Goal: Information Seeking & Learning: Learn about a topic

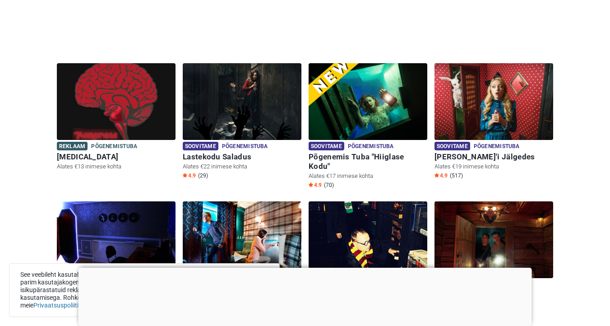
scroll to position [222, 0]
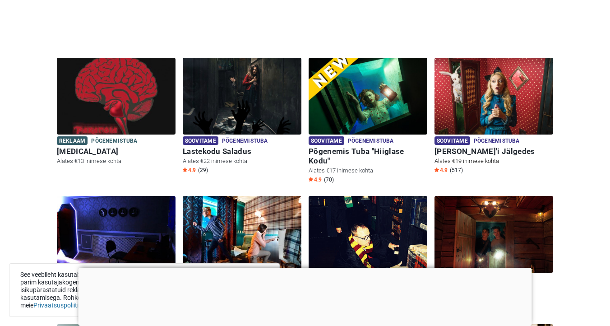
click at [474, 94] on img at bounding box center [494, 96] width 119 height 77
click at [480, 152] on h6 "Alice'i Jälgedes" at bounding box center [494, 151] width 119 height 9
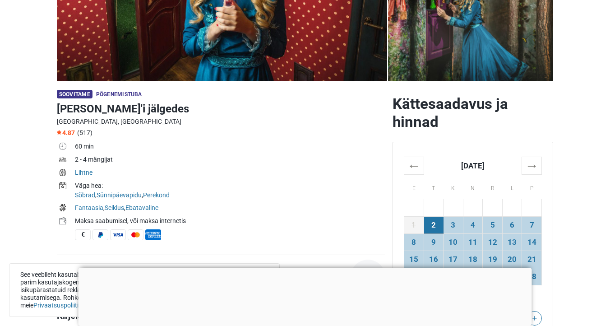
scroll to position [194, 0]
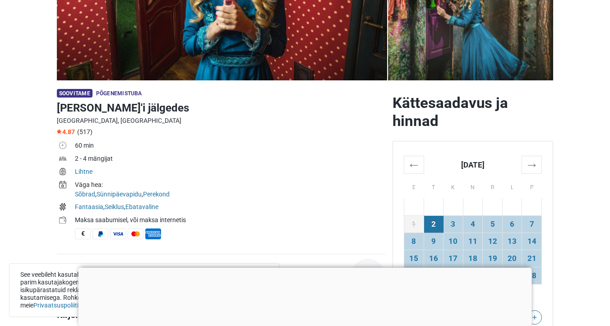
drag, startPoint x: 84, startPoint y: 157, endPoint x: 118, endPoint y: 158, distance: 34.3
click at [119, 159] on td "2 - 4 mängijat" at bounding box center [230, 159] width 310 height 13
click at [191, 171] on td "Lihtne" at bounding box center [230, 172] width 310 height 13
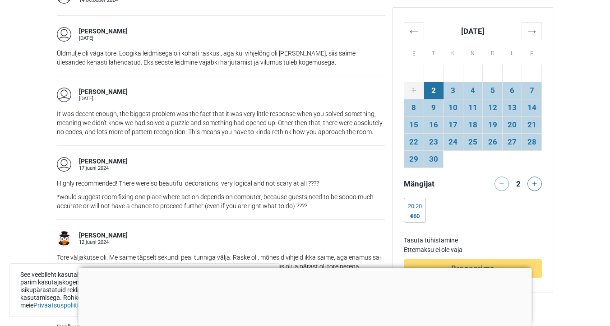
scroll to position [968, 0]
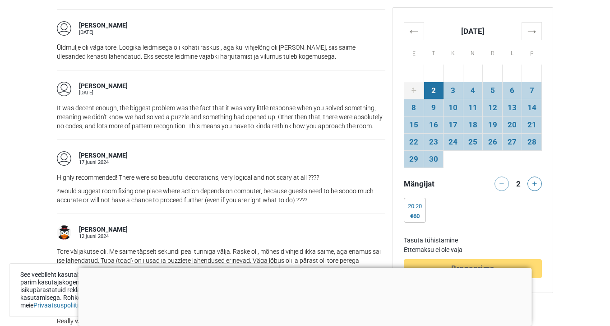
click at [302, 268] on div at bounding box center [305, 268] width 453 height 0
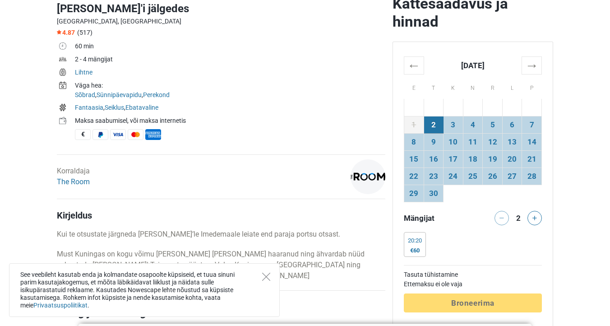
scroll to position [294, 0]
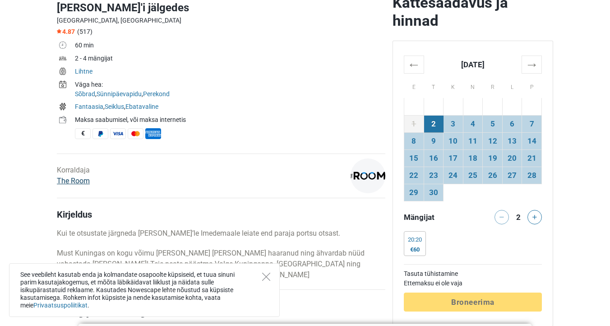
click at [78, 181] on link "The Room" at bounding box center [73, 180] width 33 height 9
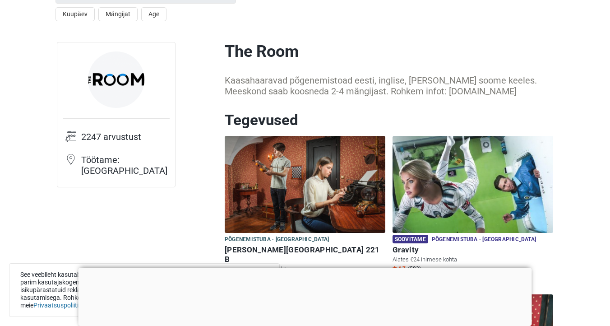
scroll to position [26, 0]
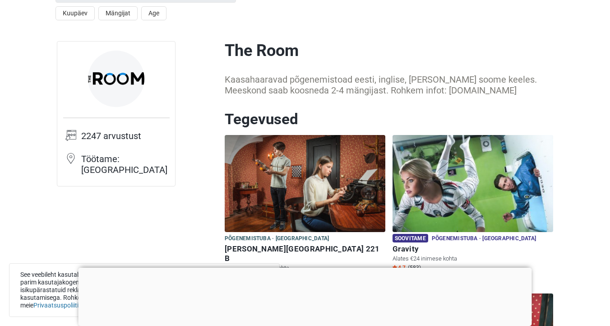
drag, startPoint x: 476, startPoint y: 91, endPoint x: 405, endPoint y: 93, distance: 70.9
click at [405, 94] on div "Kaasahaaravad põgenemistoad eesti, inglise, [PERSON_NAME] soome keeles. Meeskon…" at bounding box center [389, 85] width 328 height 22
copy div "www.theroom.ee"
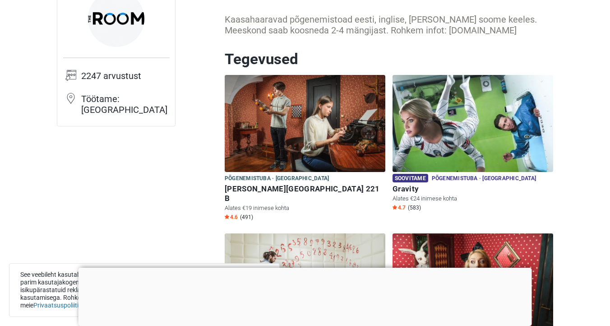
scroll to position [109, 0]
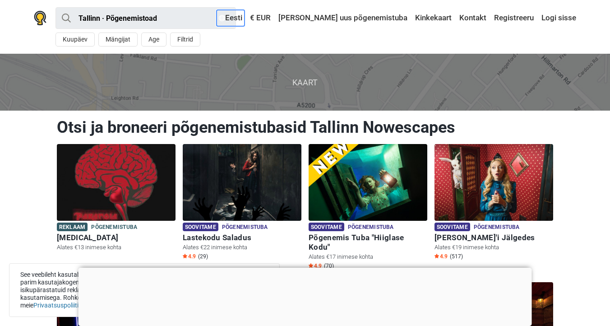
click at [245, 19] on link "Eesti" at bounding box center [231, 18] width 28 height 16
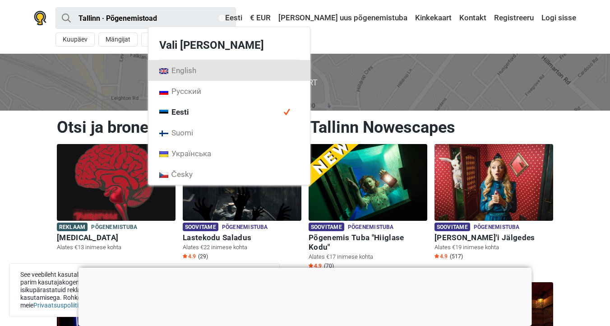
click at [196, 74] on span "English" at bounding box center [177, 70] width 37 height 10
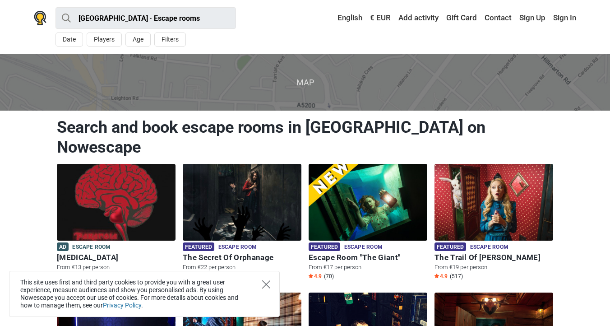
click at [268, 286] on icon "Close" at bounding box center [266, 284] width 8 height 8
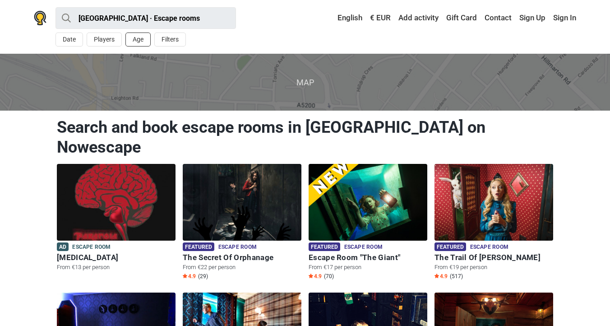
click at [137, 40] on button "Age" at bounding box center [137, 39] width 25 height 14
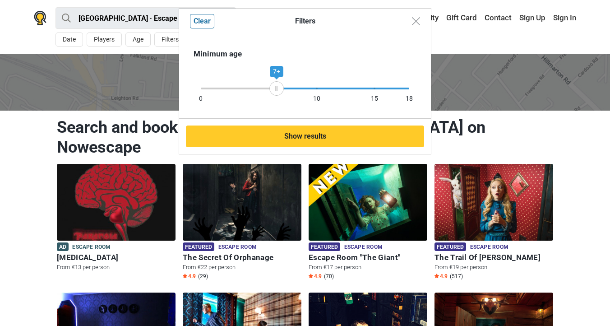
drag, startPoint x: 412, startPoint y: 85, endPoint x: 277, endPoint y: 91, distance: 135.5
click at [277, 91] on div "7+" at bounding box center [276, 88] width 14 height 14
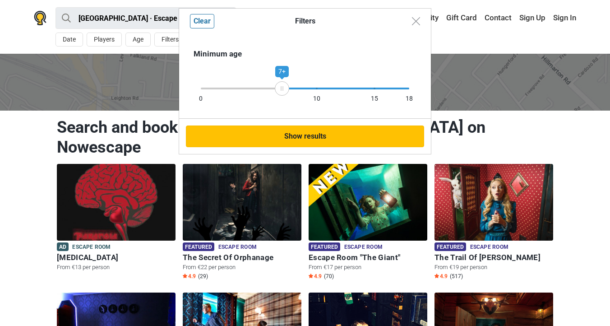
click at [281, 139] on button "Show results" at bounding box center [305, 136] width 238 height 22
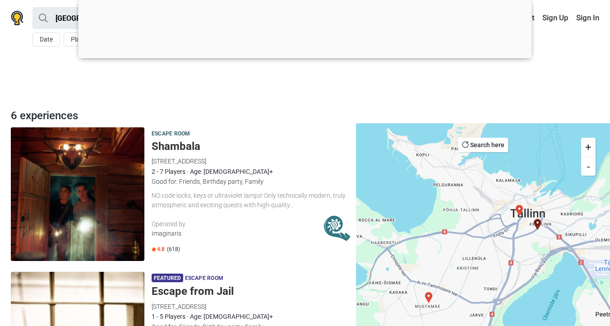
scroll to position [17, 0]
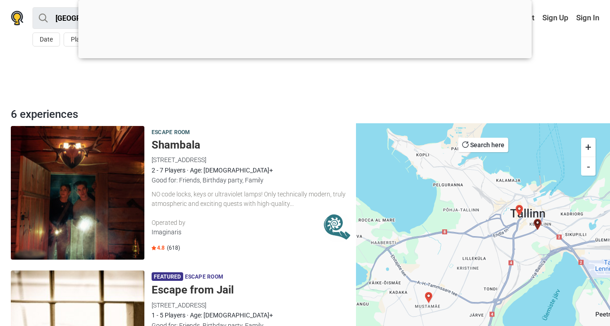
click at [189, 143] on h5 "Shambala" at bounding box center [252, 145] width 201 height 13
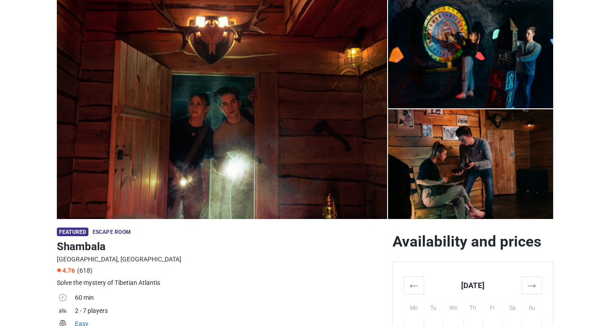
scroll to position [263, 0]
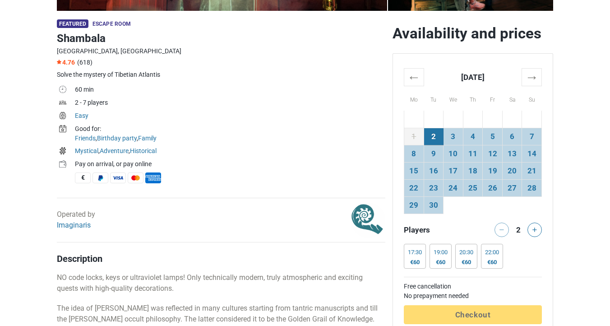
click at [80, 231] on div "Operated by Imaginaris" at bounding box center [165, 220] width 224 height 35
click at [80, 224] on link "Imaginaris" at bounding box center [74, 225] width 34 height 9
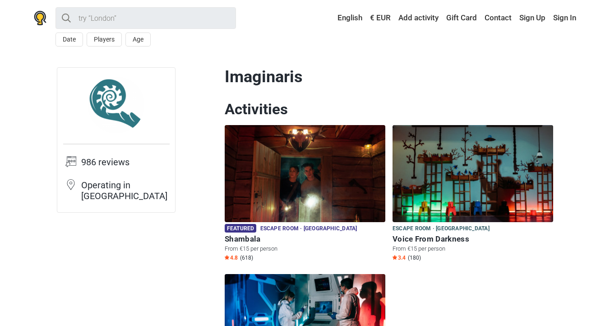
click at [117, 104] on img at bounding box center [116, 105] width 56 height 56
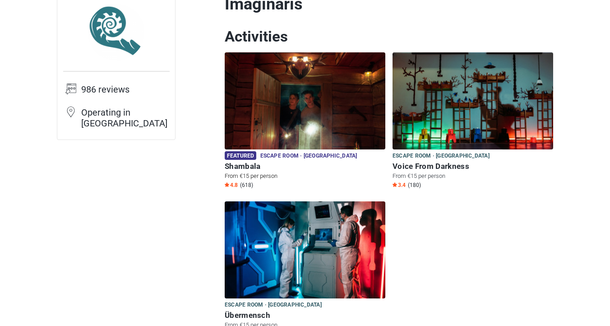
scroll to position [77, 0]
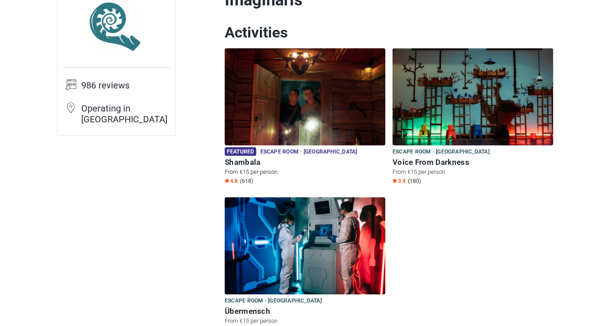
click at [307, 98] on img at bounding box center [305, 96] width 161 height 97
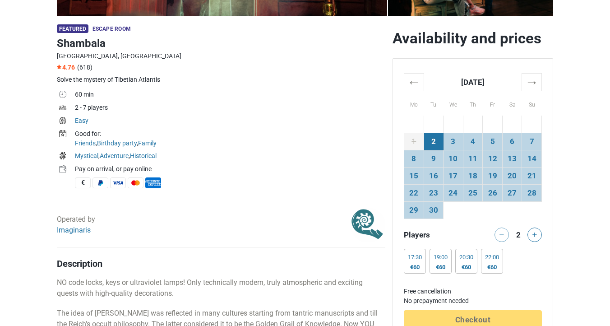
scroll to position [260, 0]
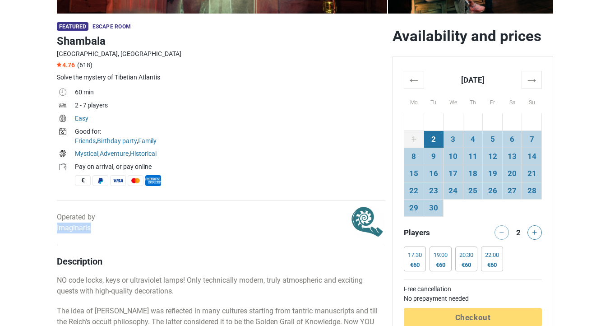
drag, startPoint x: 113, startPoint y: 224, endPoint x: 46, endPoint y: 224, distance: 66.8
copy link "Imaginaris"
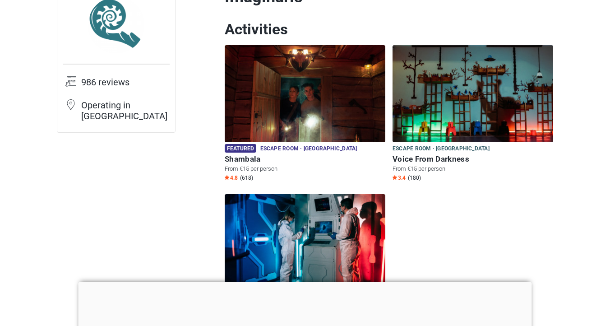
scroll to position [72, 0]
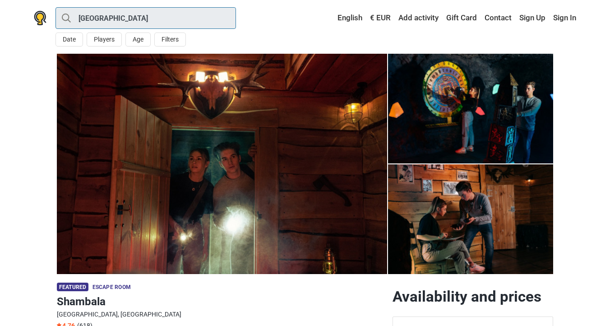
click at [111, 19] on input "[GEOGRAPHIC_DATA]" at bounding box center [146, 18] width 180 height 22
type input "[GEOGRAPHIC_DATA]"
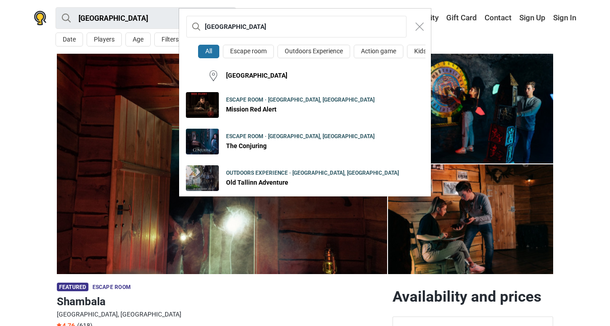
click at [139, 36] on div "Tallinn All Escape room Outdoors Experience Action game Kids playroom Tallinn E…" at bounding box center [305, 163] width 610 height 326
click at [137, 42] on div "Tallinn All Escape room Outdoors Experience Action game Kids playroom Tallinn E…" at bounding box center [305, 163] width 610 height 326
click at [420, 23] on img "Close modal" at bounding box center [420, 27] width 8 height 8
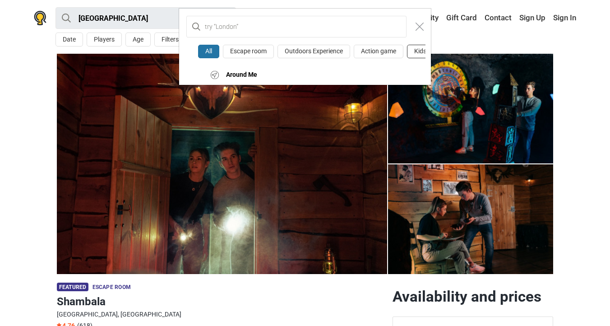
click at [413, 50] on button "Kids playroom" at bounding box center [434, 52] width 55 height 14
type input "Tallinn · Kids playroom"
click at [164, 19] on div "All Escape room Outdoors Experience Action game Kids playroom Around Me" at bounding box center [305, 163] width 610 height 326
click at [420, 28] on img "Close modal" at bounding box center [420, 27] width 8 height 8
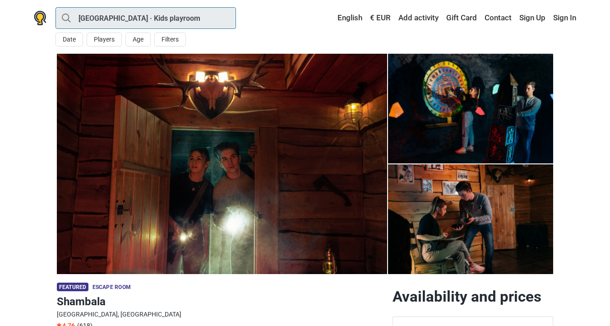
click at [185, 18] on input "Tallinn · Kids playroom" at bounding box center [146, 18] width 180 height 22
type input "[GEOGRAPHIC_DATA]"
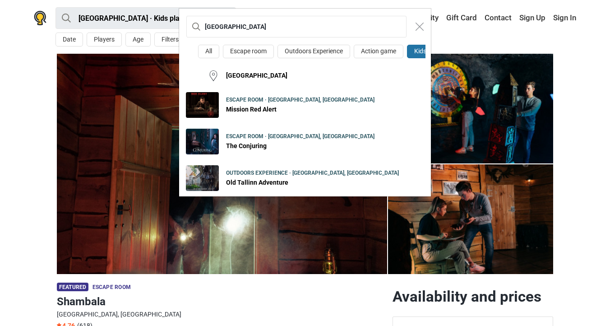
click at [36, 14] on div "Tallinn All Escape room Outdoors Experience Action game Kids playroom Tallinn E…" at bounding box center [305, 163] width 610 height 326
click at [42, 16] on div "Tallinn All Escape room Outdoors Experience Action game Kids playroom Tallinn E…" at bounding box center [305, 163] width 610 height 326
click at [42, 50] on div "Tallinn All Escape room Outdoors Experience Action game Kids playroom Tallinn E…" at bounding box center [305, 163] width 610 height 326
click at [418, 27] on img "Close modal" at bounding box center [420, 27] width 8 height 8
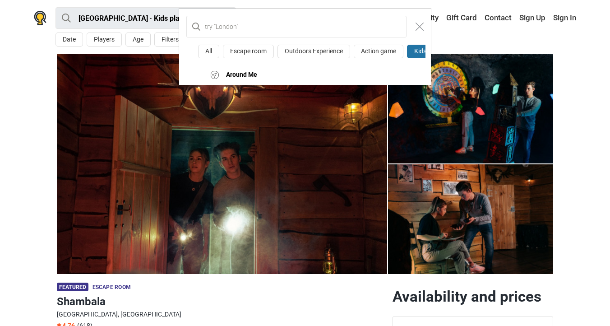
click at [39, 16] on div "All Escape room Outdoors Experience Action game Kids playroom Around Me" at bounding box center [305, 163] width 610 height 326
click at [39, 34] on div "All Escape room Outdoors Experience Action game Kids playroom Around Me" at bounding box center [305, 163] width 610 height 326
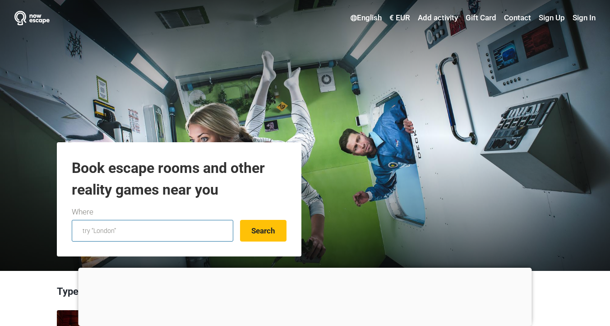
click at [109, 231] on input "text" at bounding box center [153, 231] width 162 height 22
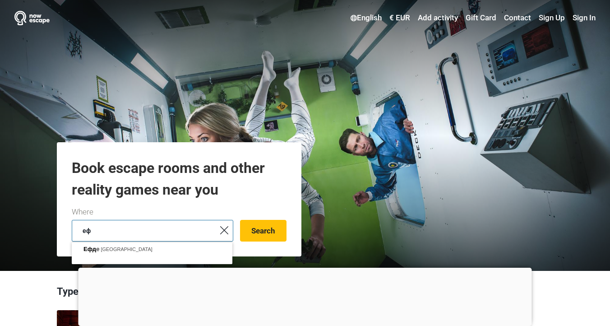
type input "е"
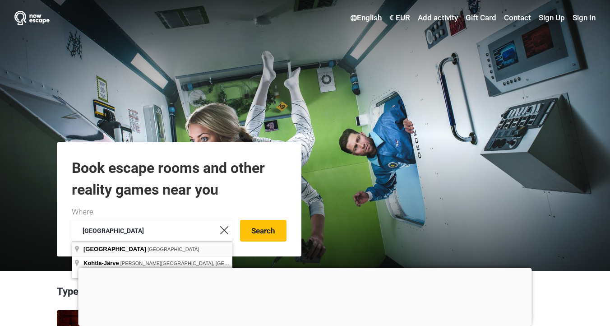
type input "Tallinn, Estonia"
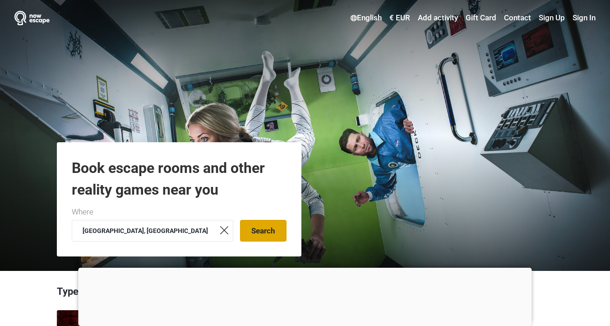
click at [260, 233] on button "Search" at bounding box center [263, 231] width 46 height 22
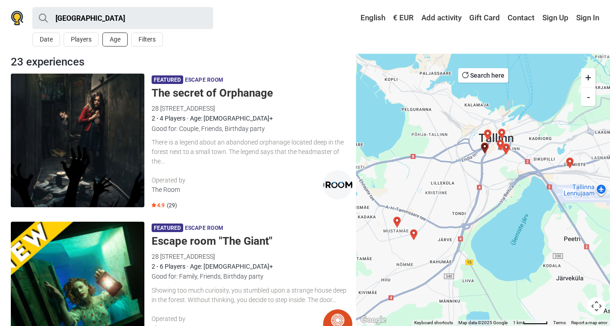
click at [113, 43] on button "Age" at bounding box center [114, 39] width 25 height 14
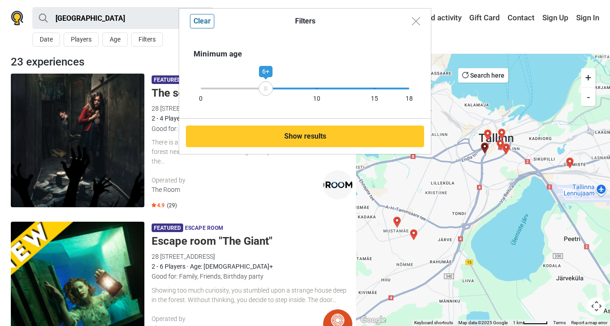
drag, startPoint x: 406, startPoint y: 84, endPoint x: 266, endPoint y: 86, distance: 139.9
click at [266, 86] on div "6+" at bounding box center [266, 88] width 14 height 14
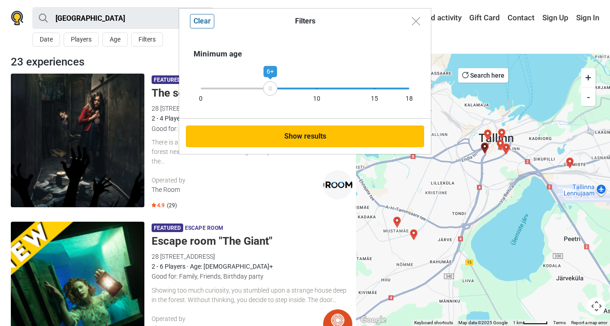
click at [285, 140] on button "Show results" at bounding box center [305, 136] width 238 height 22
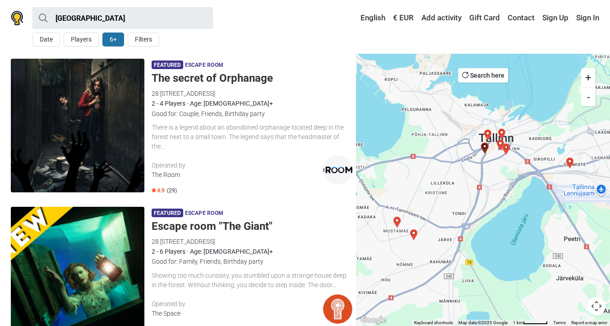
scroll to position [15, 0]
